Goal: Communication & Community: Connect with others

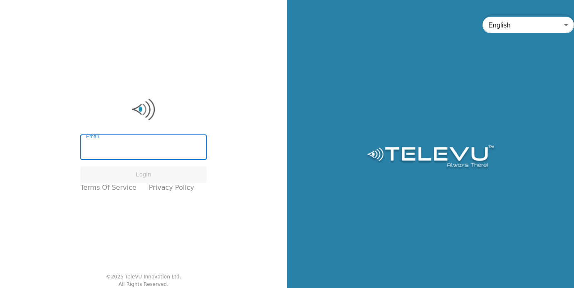
type input "[EMAIL_ADDRESS][DOMAIN_NAME]"
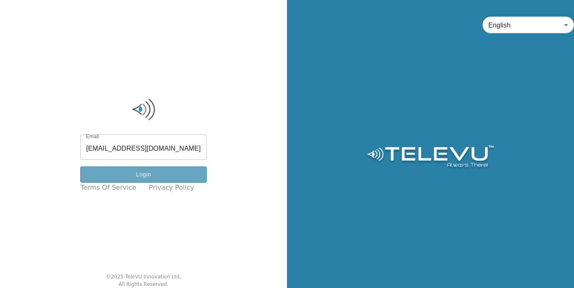
click at [151, 174] on button "Login" at bounding box center [143, 174] width 126 height 16
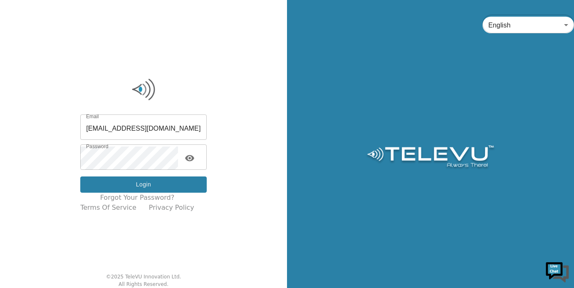
click at [145, 188] on button "Login" at bounding box center [143, 184] width 126 height 16
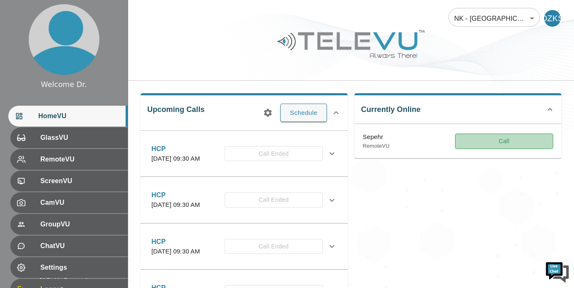
click at [512, 147] on button "Call" at bounding box center [504, 141] width 98 height 15
